Goal: Information Seeking & Learning: Learn about a topic

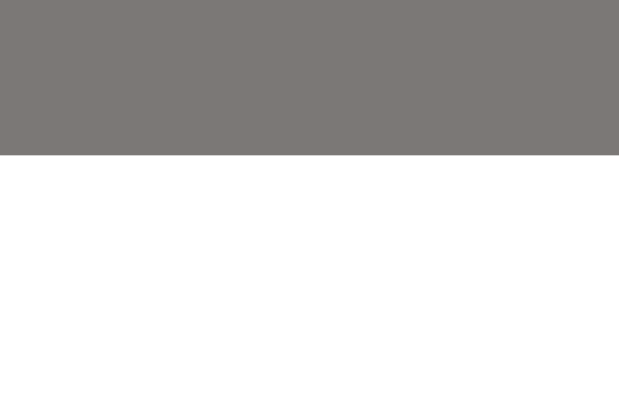
scroll to position [1430, 0]
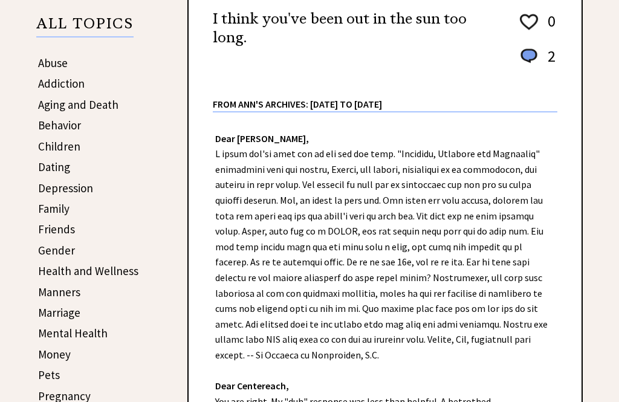
scroll to position [197, 0]
click at [48, 153] on link "Children" at bounding box center [59, 147] width 42 height 15
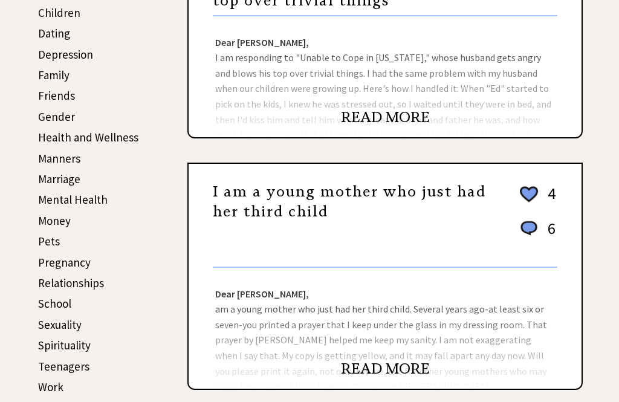
scroll to position [335, 0]
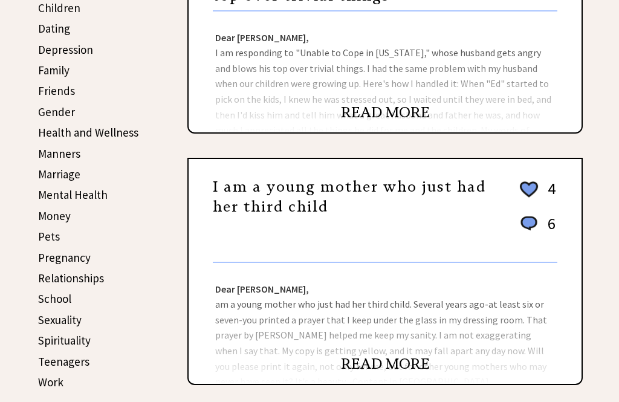
click at [76, 167] on link "Marriage" at bounding box center [59, 174] width 42 height 15
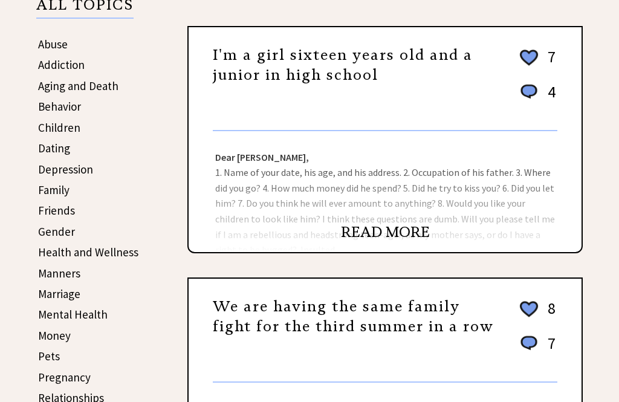
scroll to position [216, 0]
click at [45, 132] on link "Children" at bounding box center [59, 127] width 42 height 15
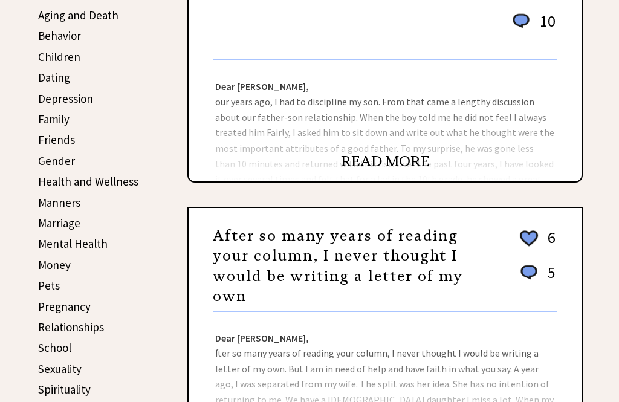
scroll to position [277, 0]
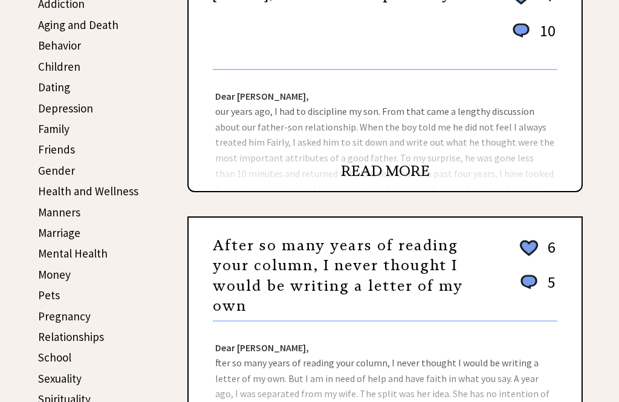
click at [48, 69] on link "Children" at bounding box center [59, 66] width 42 height 15
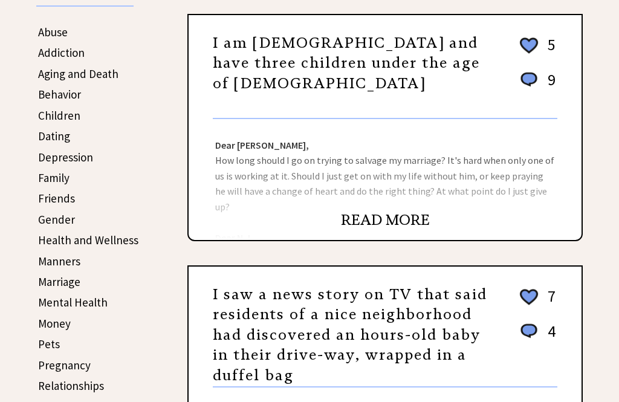
scroll to position [228, 0]
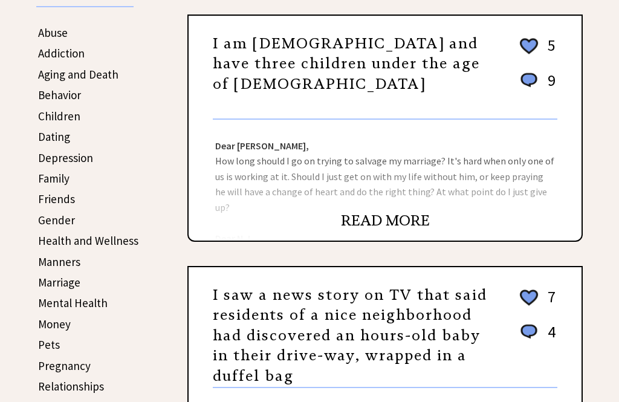
click at [45, 118] on link "Children" at bounding box center [59, 116] width 42 height 15
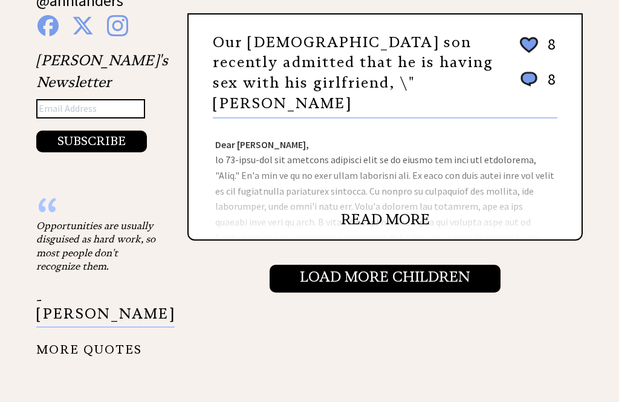
scroll to position [1244, 0]
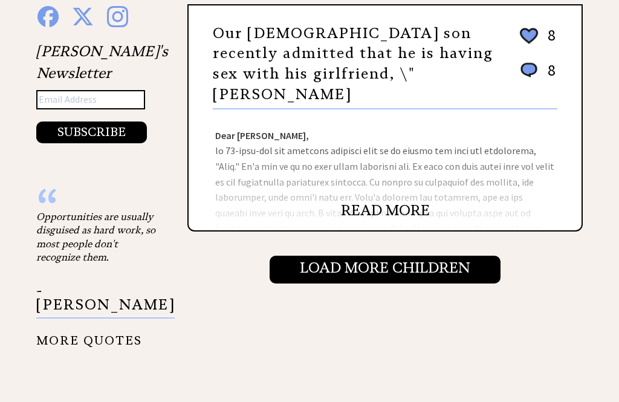
click at [352, 274] on input "Load More Children" at bounding box center [385, 270] width 231 height 28
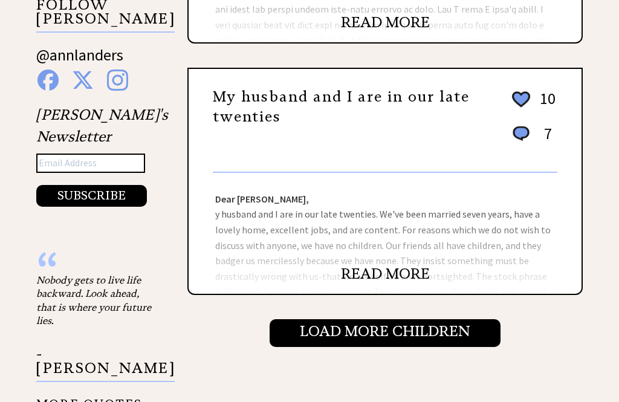
scroll to position [1181, 0]
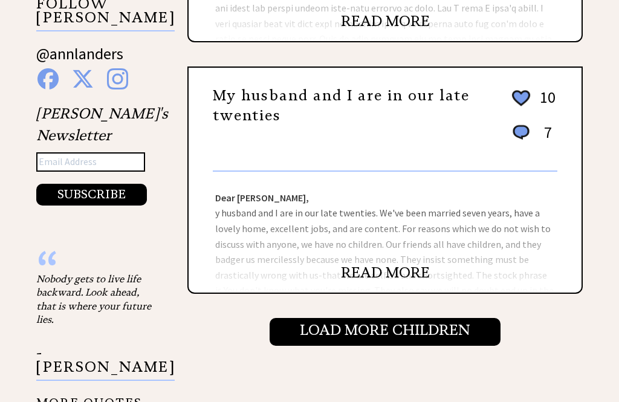
click at [365, 280] on link "READ MORE" at bounding box center [385, 272] width 89 height 18
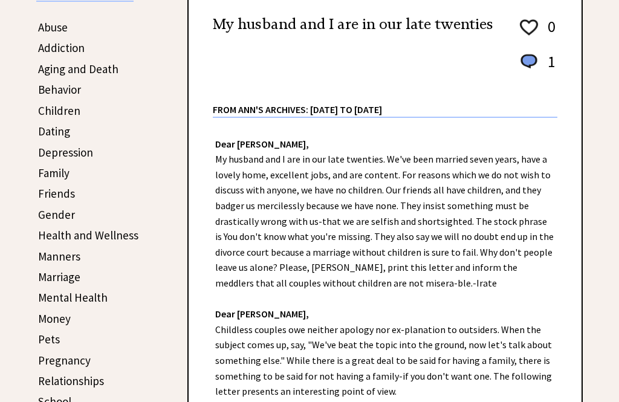
scroll to position [227, 0]
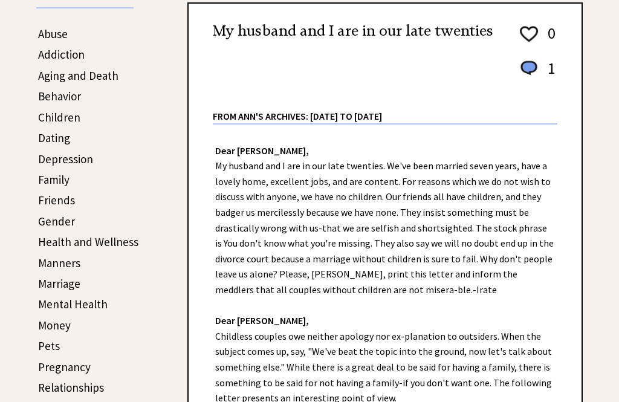
click at [48, 119] on link "Children" at bounding box center [59, 117] width 42 height 15
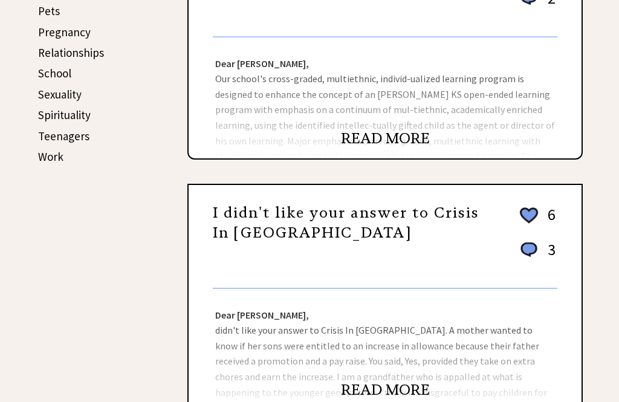
scroll to position [561, 0]
click at [42, 154] on link "Work" at bounding box center [50, 156] width 25 height 15
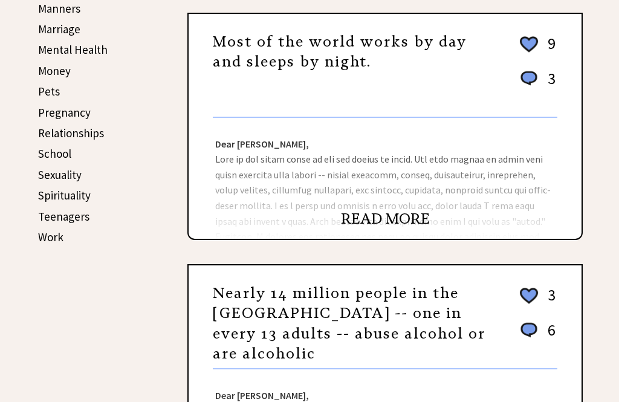
scroll to position [481, 0]
click at [48, 234] on link "Work" at bounding box center [50, 237] width 25 height 15
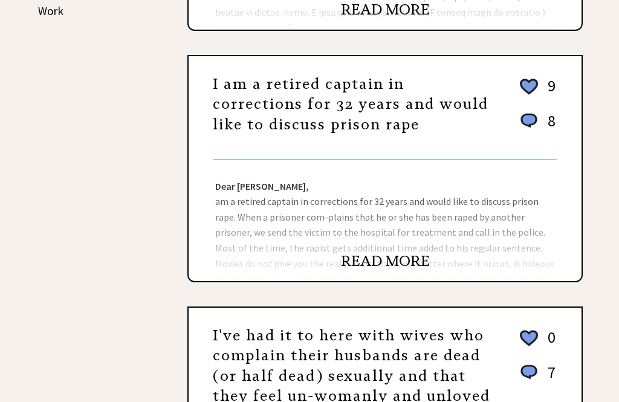
scroll to position [707, 0]
click at [366, 266] on link "READ MORE" at bounding box center [385, 261] width 89 height 18
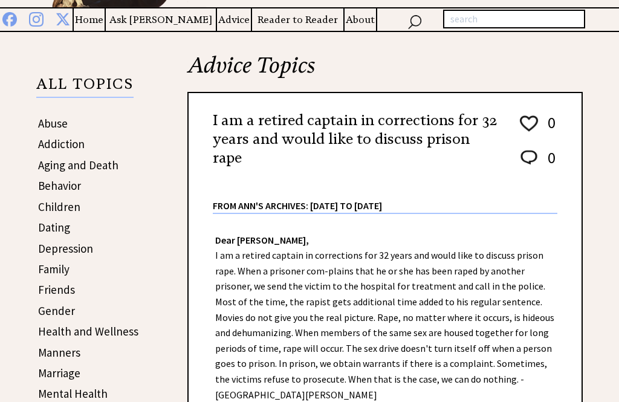
scroll to position [136, 0]
